Goal: Task Accomplishment & Management: Manage account settings

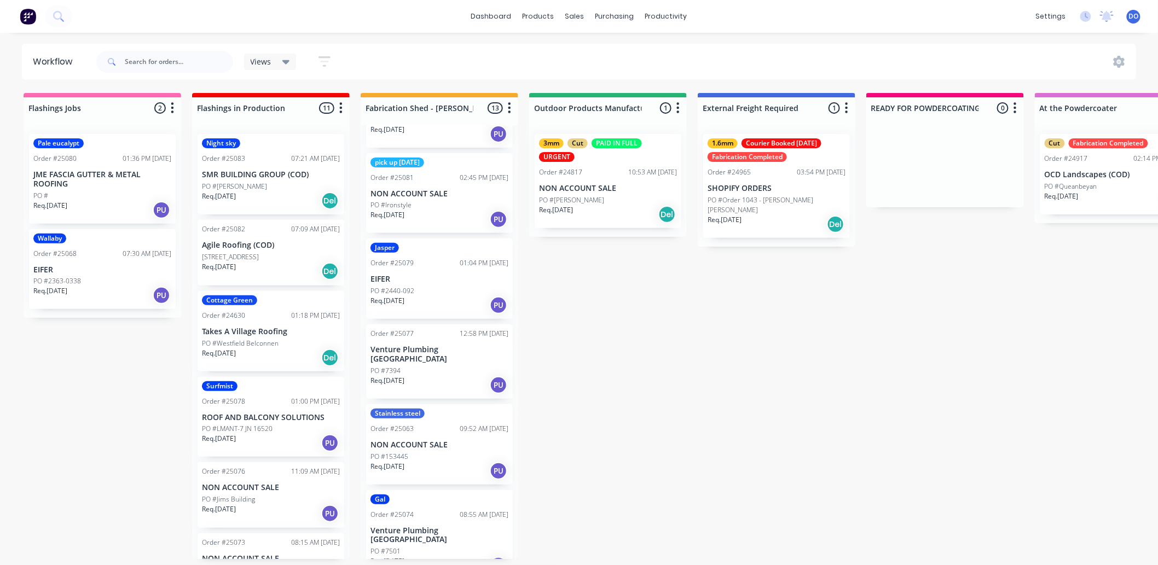
scroll to position [3, 0]
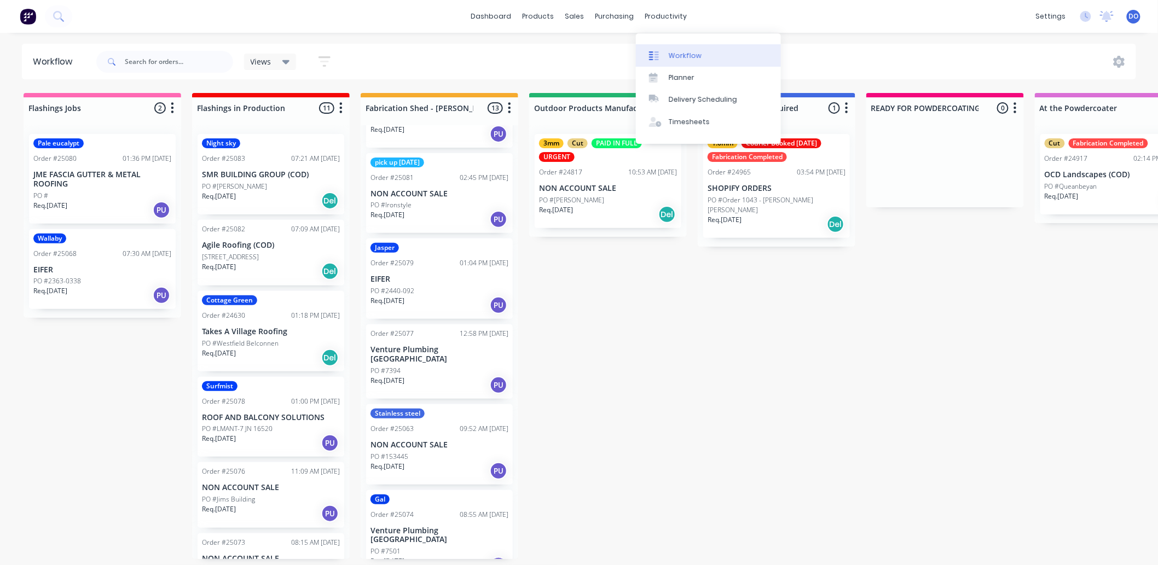
click at [665, 55] on div at bounding box center [657, 56] width 16 height 10
click at [691, 54] on div "Workflow" at bounding box center [685, 56] width 33 height 10
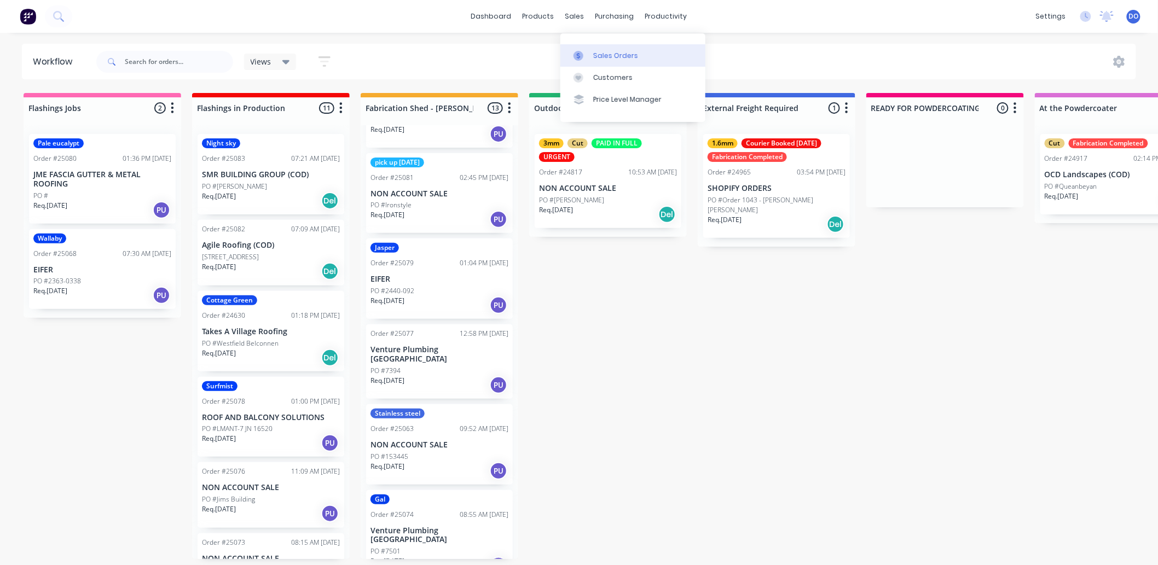
click at [589, 51] on div at bounding box center [581, 56] width 16 height 10
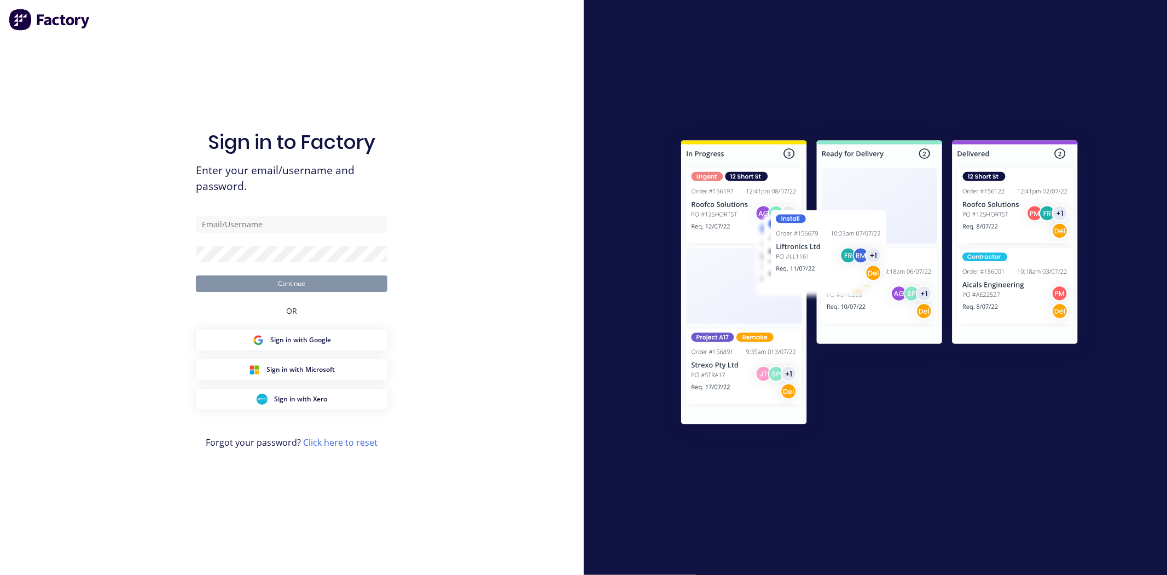
click at [246, 215] on div "Sign in to Factory Enter your email/username and password. Continue OR Sign in …" at bounding box center [292, 298] width 192 height 535
click at [250, 221] on input "text" at bounding box center [292, 224] width 192 height 16
type input "[EMAIL_ADDRESS][DOMAIN_NAME]"
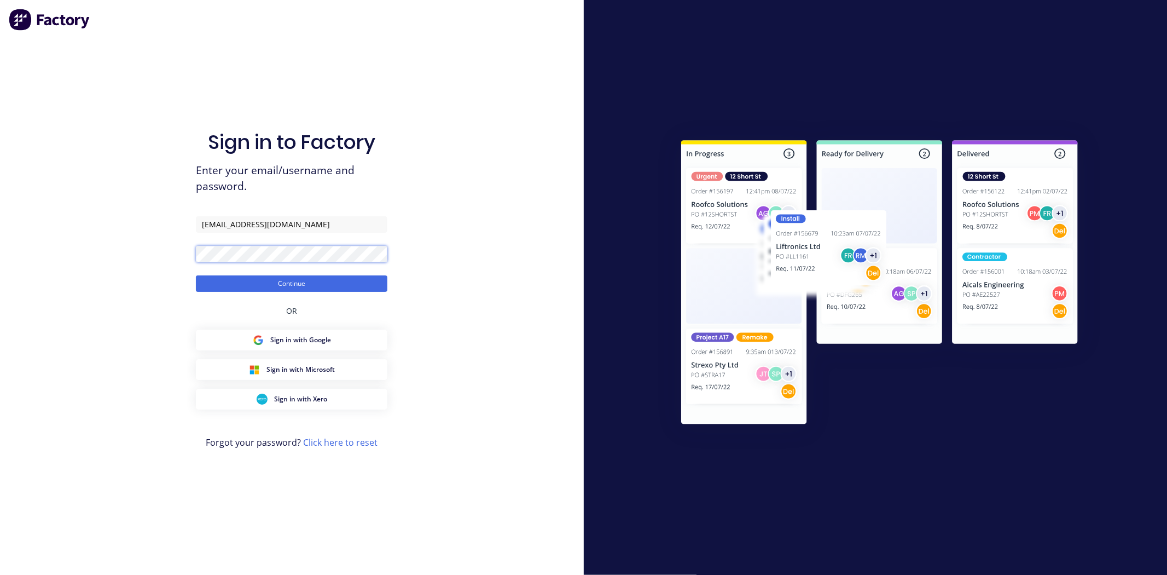
click at [196, 275] on button "Continue" at bounding box center [292, 283] width 192 height 16
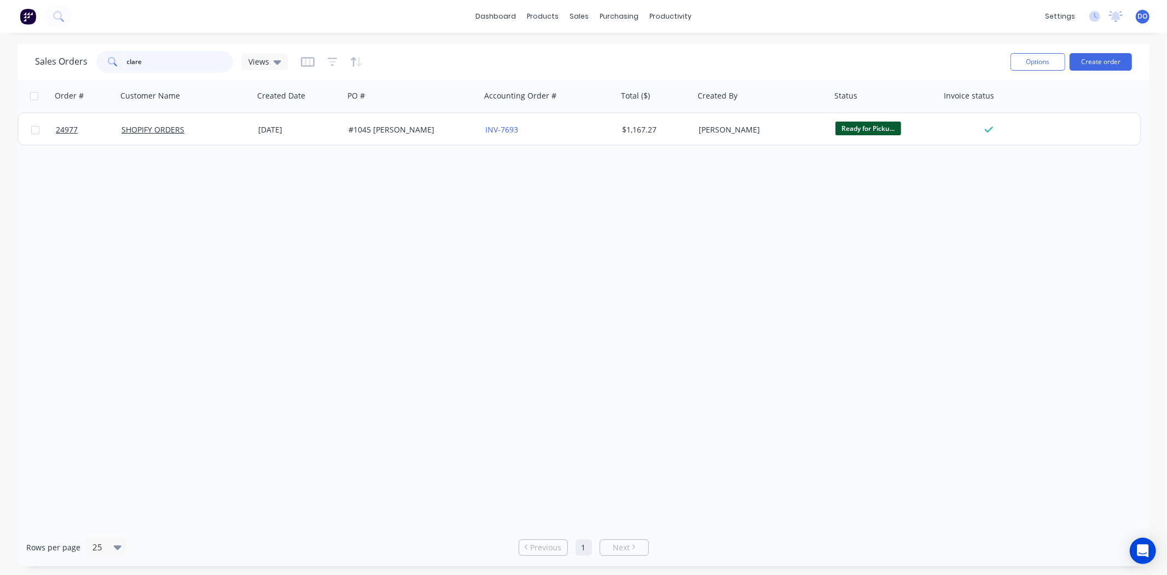
drag, startPoint x: 165, startPoint y: 61, endPoint x: 91, endPoint y: 53, distance: 74.9
click at [91, 53] on div "Sales Orders clare Views" at bounding box center [161, 62] width 253 height 22
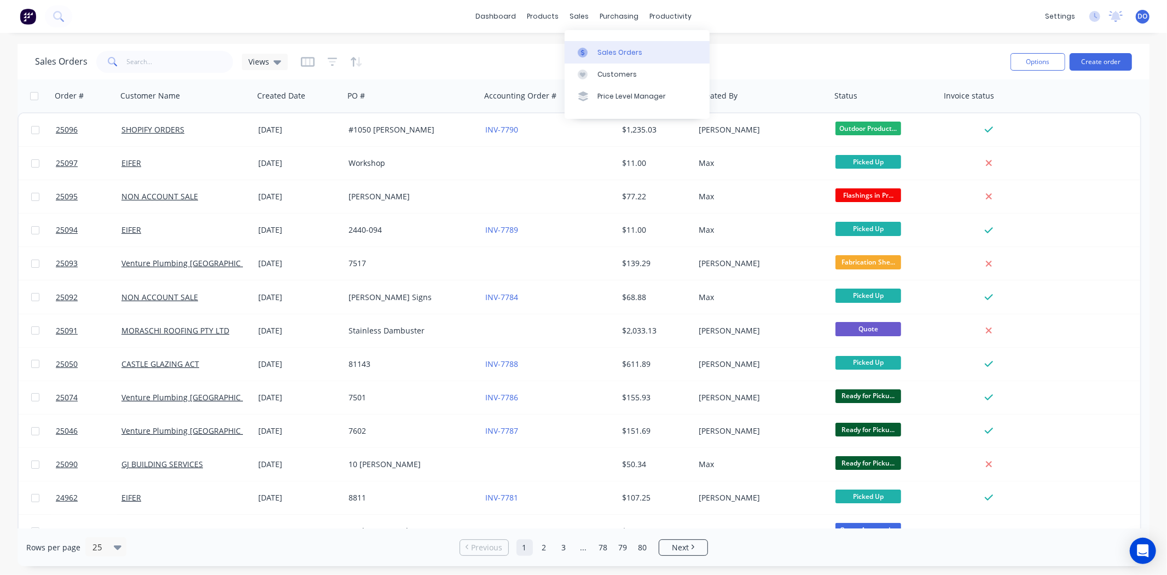
click at [575, 47] on link "Sales Orders" at bounding box center [637, 52] width 145 height 22
click at [630, 57] on link "Purchase Orders" at bounding box center [665, 52] width 145 height 22
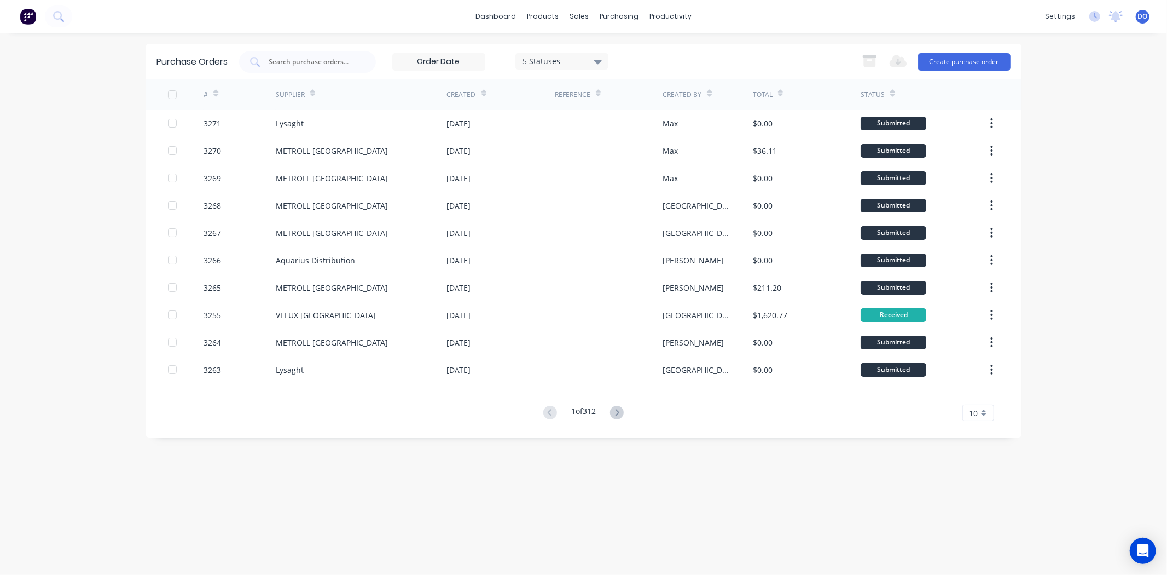
click at [737, 419] on div "1 of 312 10 5 10 15 20 25 30 35" at bounding box center [583, 413] width 875 height 16
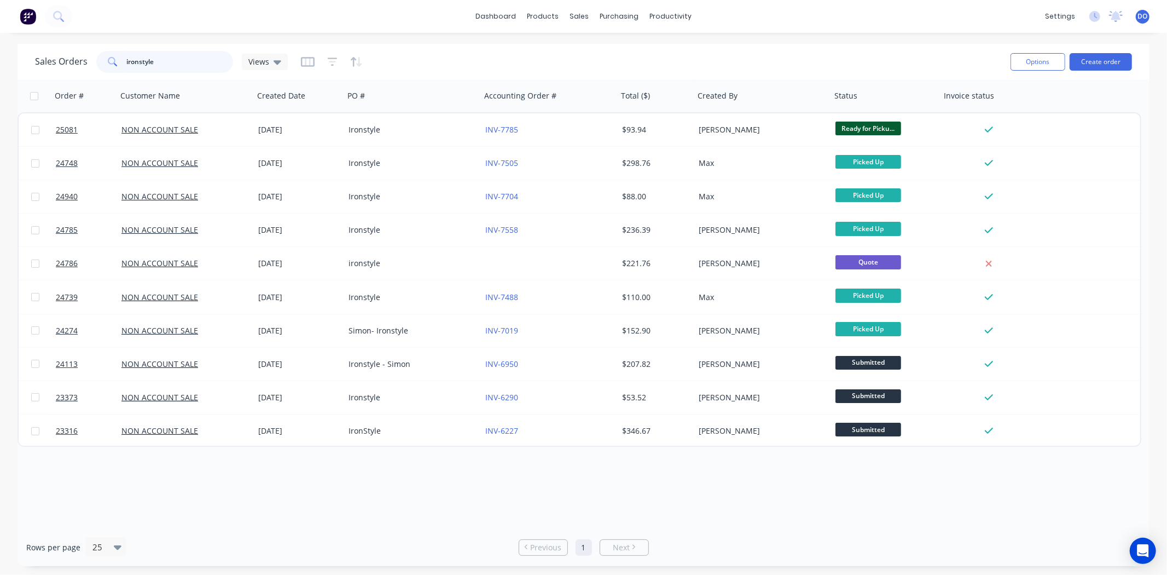
drag, startPoint x: 0, startPoint y: 0, endPoint x: 48, endPoint y: 51, distance: 69.7
click at [48, 51] on div "Sales Orders ironstyle Views" at bounding box center [161, 62] width 253 height 22
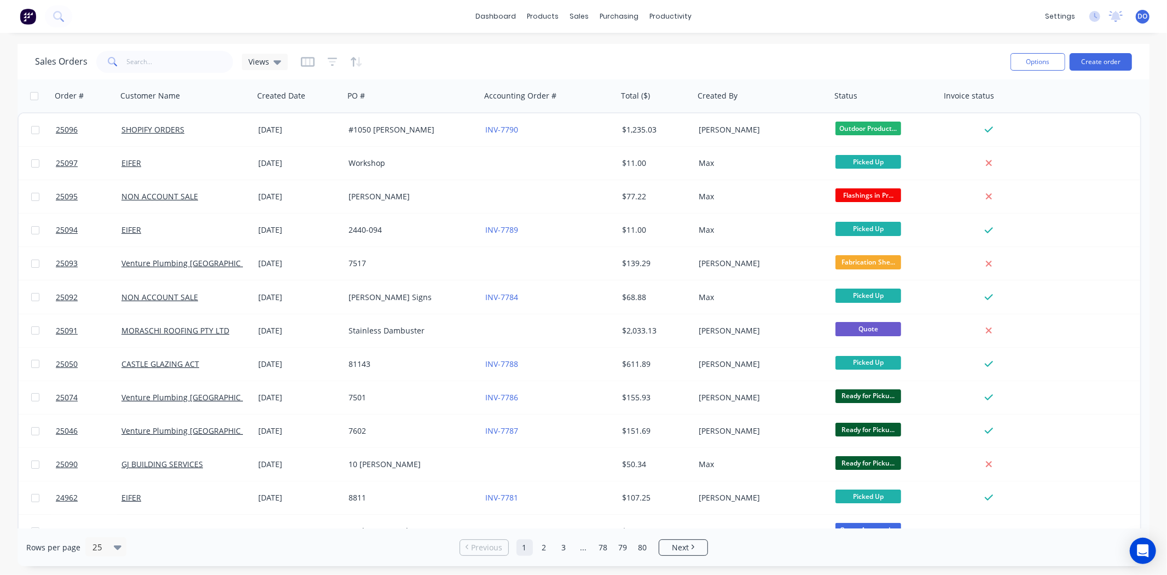
click at [855, 63] on div "Sales Orders Views" at bounding box center [518, 61] width 967 height 27
